Goal: Use online tool/utility: Utilize a website feature to perform a specific function

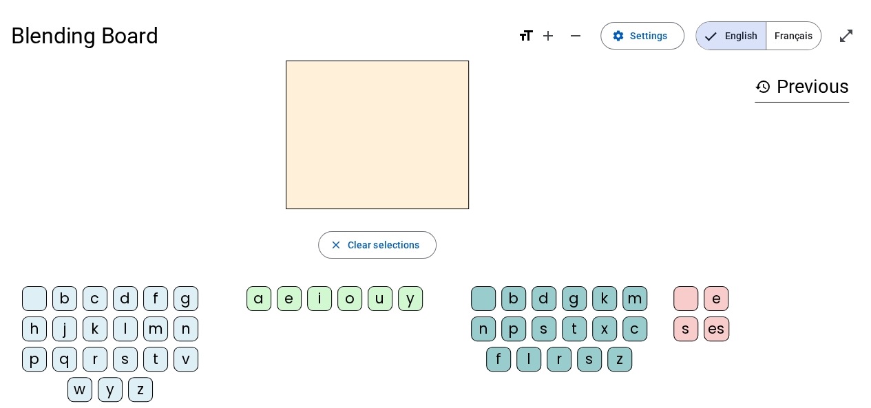
click at [191, 304] on div "g" at bounding box center [186, 298] width 25 height 25
click at [189, 322] on div "n" at bounding box center [186, 329] width 25 height 25
click at [186, 293] on div "g" at bounding box center [186, 298] width 25 height 25
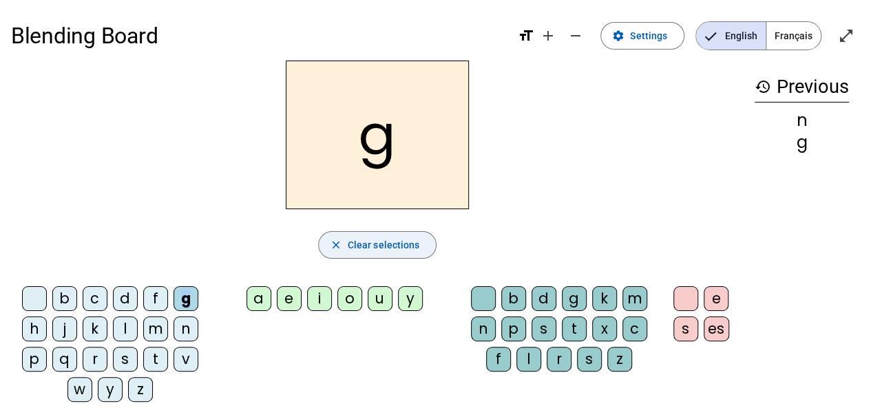
click at [358, 255] on span "button" at bounding box center [378, 245] width 118 height 33
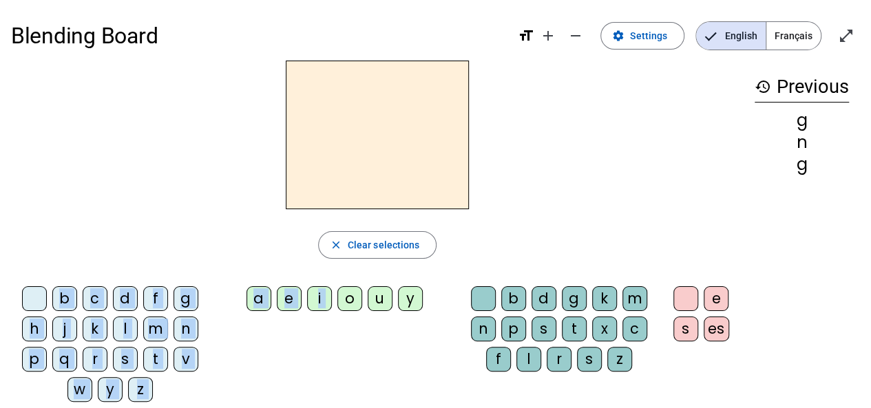
drag, startPoint x: 348, startPoint y: 282, endPoint x: 369, endPoint y: 189, distance: 94.5
click at [369, 189] on div "close Clear selections b c d f g h j k l m n p q r s t v w y z a e i o u y b d …" at bounding box center [377, 237] width 733 height 353
click at [238, 248] on div "close Clear selections" at bounding box center [377, 245] width 733 height 28
click at [262, 302] on div "a" at bounding box center [258, 298] width 25 height 25
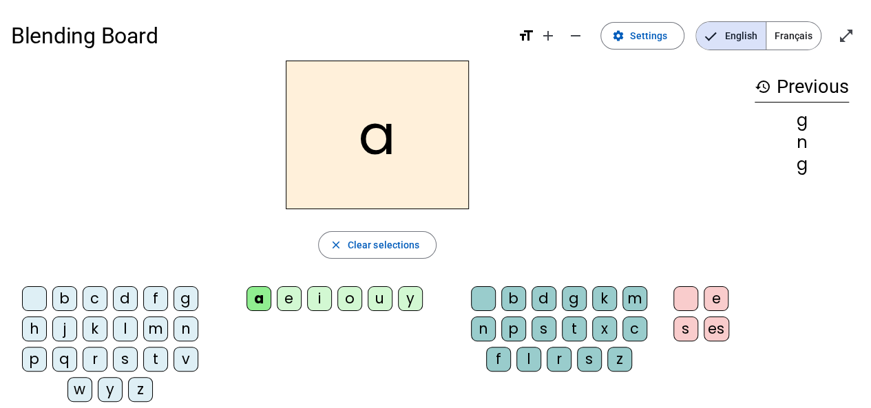
click at [261, 300] on div "a" at bounding box center [258, 298] width 25 height 25
drag, startPoint x: 261, startPoint y: 300, endPoint x: 339, endPoint y: 258, distance: 88.1
click at [261, 299] on div "a" at bounding box center [258, 298] width 25 height 25
click at [512, 300] on div "b" at bounding box center [513, 298] width 25 height 25
click at [493, 295] on div at bounding box center [483, 298] width 25 height 25
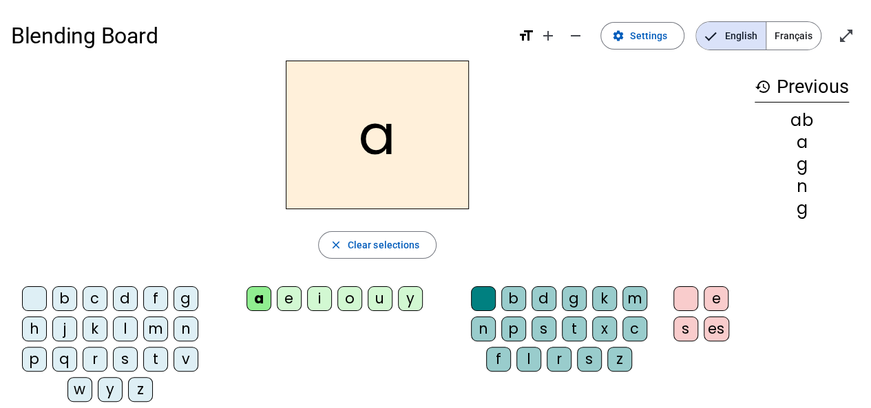
click at [483, 288] on div at bounding box center [483, 298] width 25 height 25
click at [521, 295] on div "b" at bounding box center [513, 298] width 25 height 25
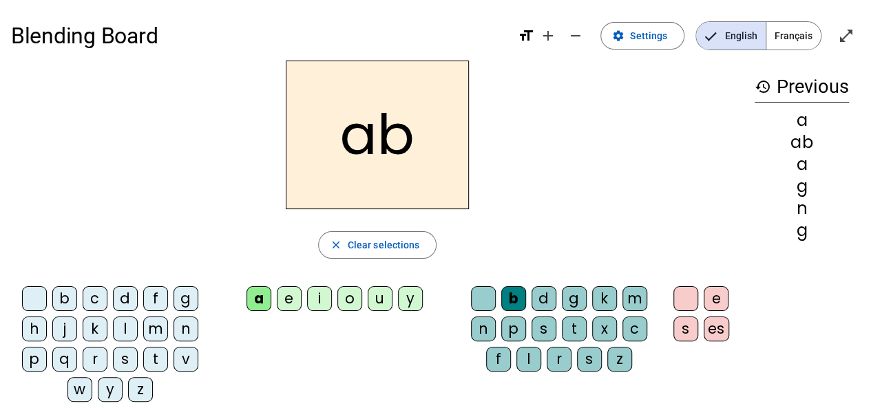
click at [510, 343] on letter-bubble "p" at bounding box center [516, 332] width 30 height 30
drag, startPoint x: 515, startPoint y: 356, endPoint x: 519, endPoint y: 368, distance: 12.4
click at [517, 364] on div "b d g k m n p s t x c f l r s z" at bounding box center [561, 331] width 193 height 91
click at [552, 297] on div "d" at bounding box center [544, 298] width 25 height 25
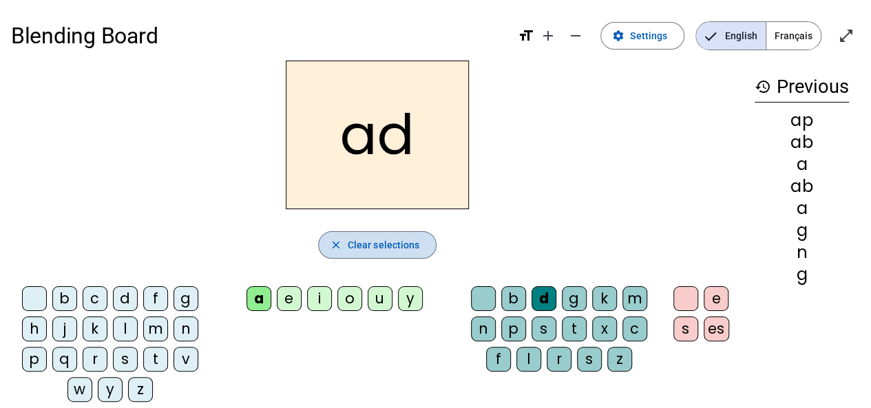
click at [339, 249] on mat-icon "close" at bounding box center [336, 245] width 12 height 12
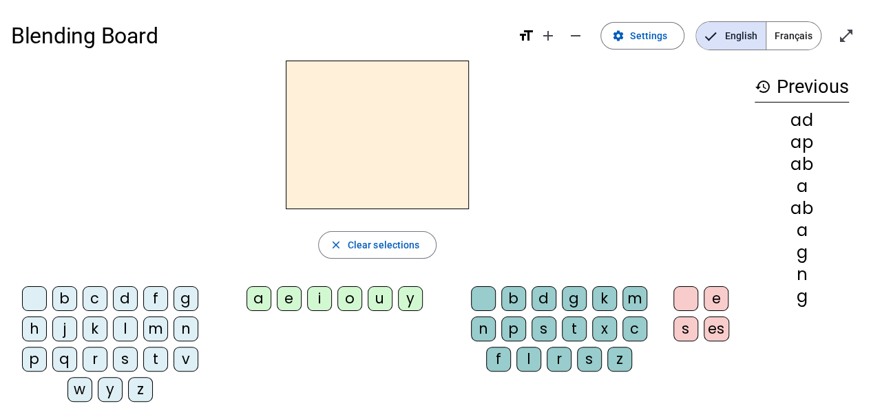
drag, startPoint x: 159, startPoint y: 296, endPoint x: 226, endPoint y: 295, distance: 66.8
click at [162, 294] on div "f" at bounding box center [155, 298] width 25 height 25
drag, startPoint x: 268, startPoint y: 304, endPoint x: 281, endPoint y: 305, distance: 13.2
click at [267, 304] on div "a" at bounding box center [258, 298] width 25 height 25
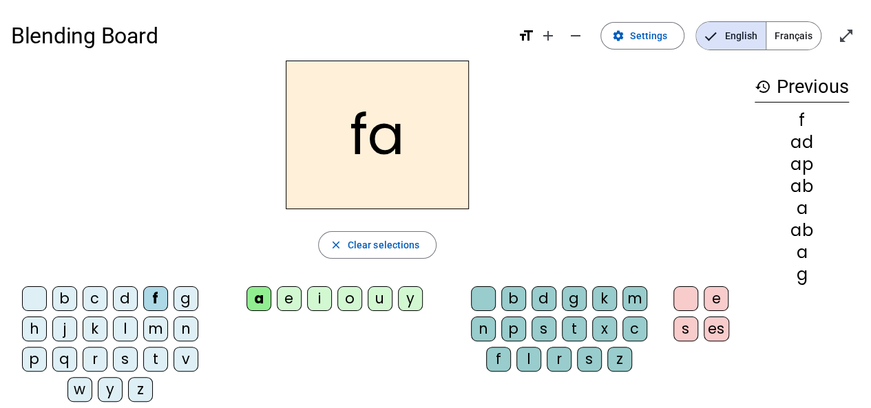
click at [511, 327] on div "p" at bounding box center [513, 329] width 25 height 25
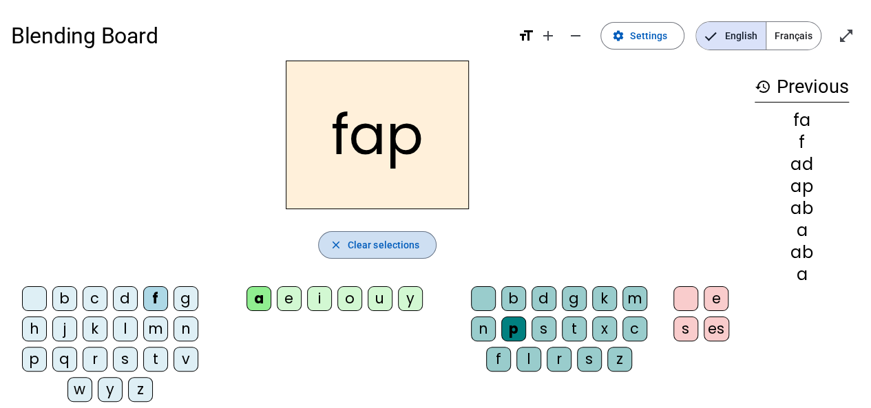
click at [366, 245] on span "Clear selections" at bounding box center [384, 245] width 72 height 17
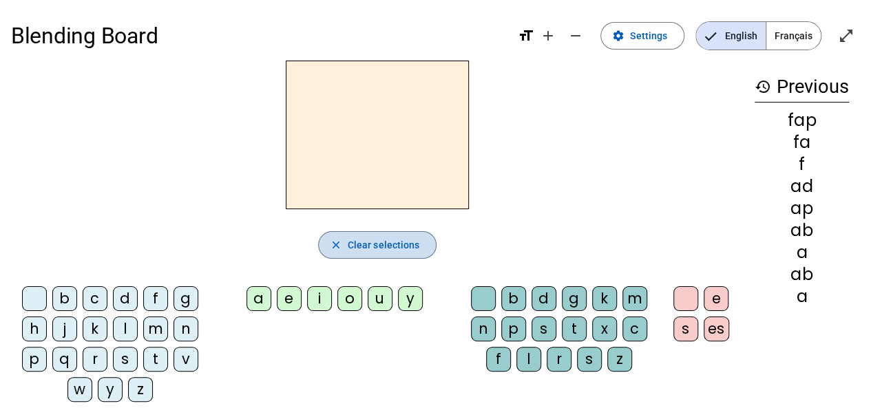
click at [368, 246] on span "Clear selections" at bounding box center [384, 245] width 72 height 17
click at [369, 246] on span "Clear selections" at bounding box center [384, 245] width 72 height 17
click at [766, 89] on mat-icon "history" at bounding box center [763, 86] width 17 height 17
drag, startPoint x: 762, startPoint y: 86, endPoint x: 727, endPoint y: 73, distance: 37.5
click at [762, 86] on mat-icon "history" at bounding box center [763, 86] width 17 height 17
